Goal: Obtain resource: Download file/media

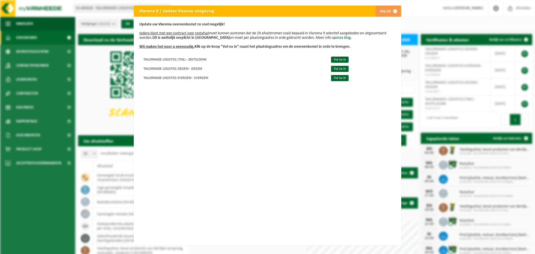
click at [391, 11] on span "button" at bounding box center [395, 11] width 11 height 11
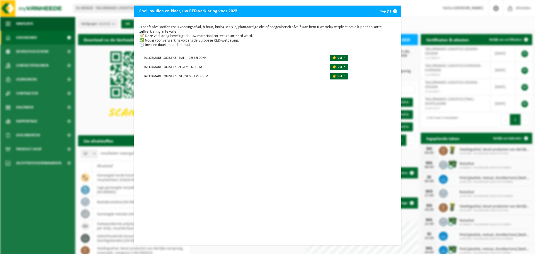
drag, startPoint x: 392, startPoint y: 11, endPoint x: 385, endPoint y: 25, distance: 16.3
click at [392, 11] on span "button" at bounding box center [395, 11] width 11 height 11
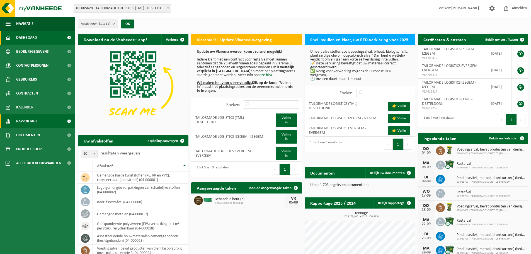
click at [30, 124] on span "Rapportage" at bounding box center [26, 121] width 21 height 14
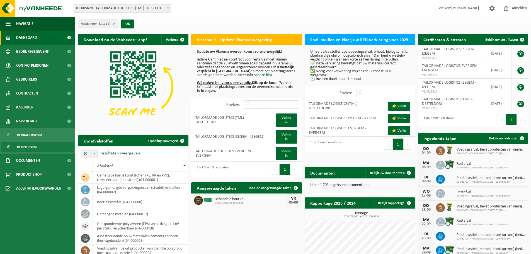
click at [28, 146] on span "In lijstvorm" at bounding box center [27, 147] width 20 height 11
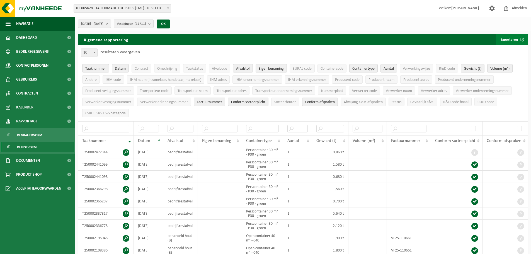
click at [512, 37] on button "Exporteren" at bounding box center [512, 39] width 32 height 11
click at [495, 61] on link "Alle beschikbare kolommen" at bounding box center [502, 61] width 50 height 11
click at [159, 139] on th "Datum" at bounding box center [149, 140] width 30 height 11
